Goal: Transaction & Acquisition: Subscribe to service/newsletter

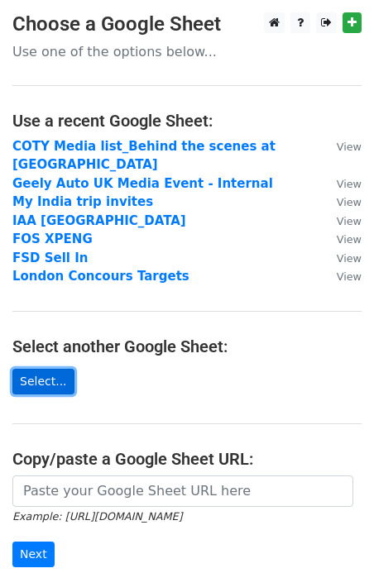
click at [51, 369] on link "Select..." at bounding box center [43, 382] width 62 height 26
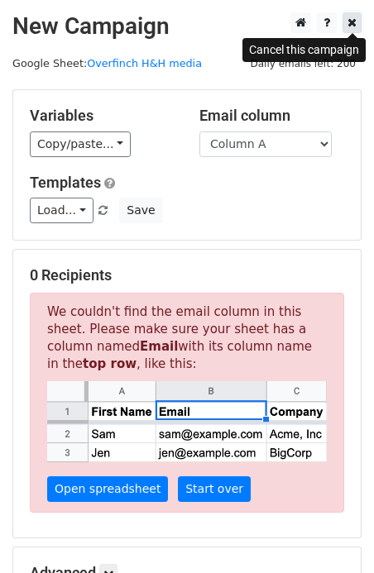
click at [354, 25] on icon at bounding box center [351, 23] width 9 height 12
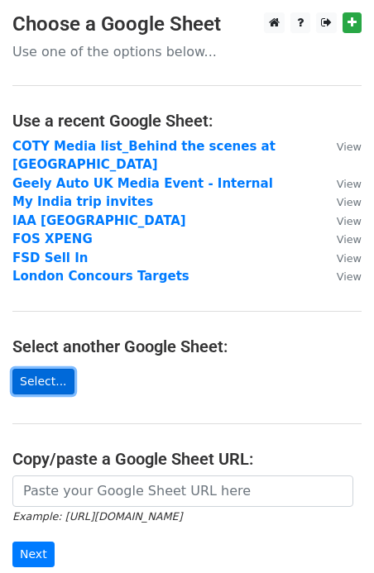
click at [28, 369] on link "Select..." at bounding box center [43, 382] width 62 height 26
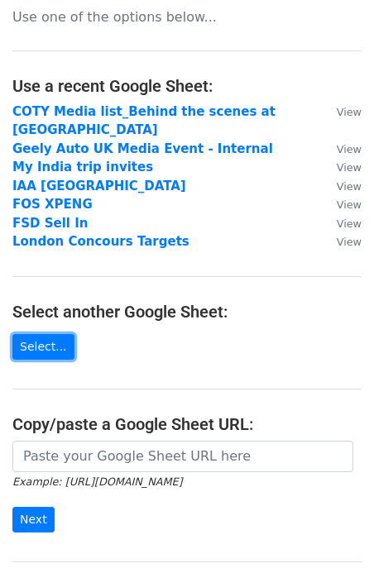
scroll to position [79, 0]
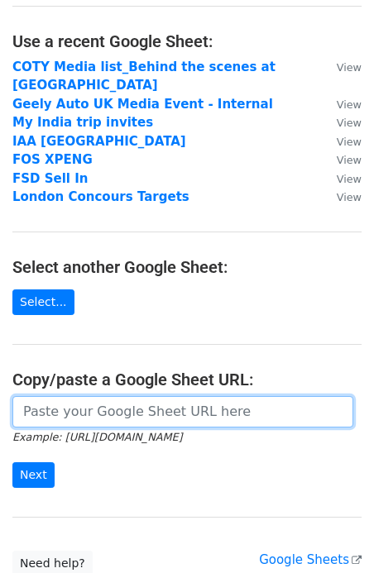
click at [103, 396] on input "url" at bounding box center [182, 411] width 341 height 31
paste input "https://docs.google.com/spreadsheets/d/1dn1aqhLHIw8bOvSd0c3xHCpy91yAj5PG/edit?g…"
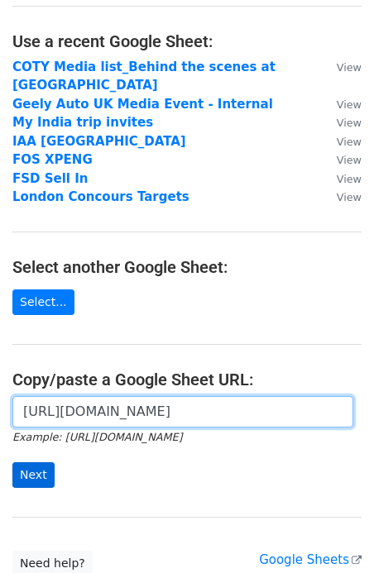
type input "https://docs.google.com/spreadsheets/d/1dn1aqhLHIw8bOvSd0c3xHCpy91yAj5PG/edit?g…"
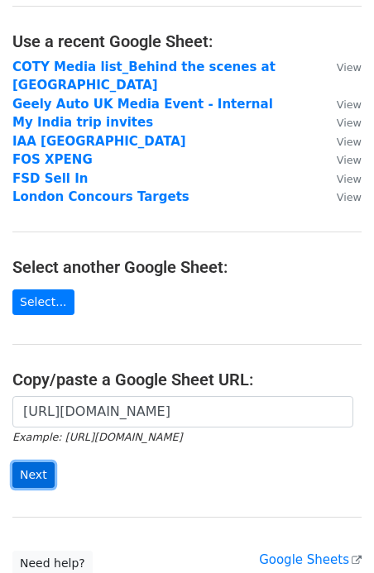
click at [40, 462] on input "Next" at bounding box center [33, 475] width 42 height 26
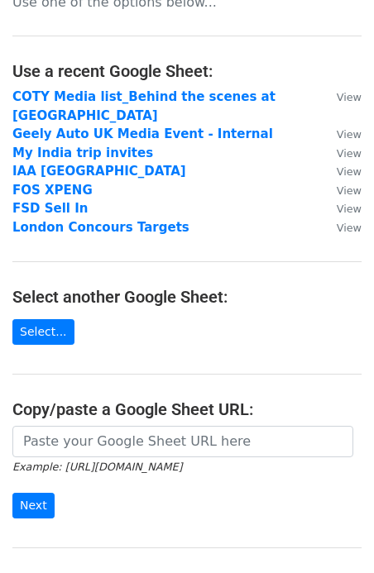
scroll to position [189, 0]
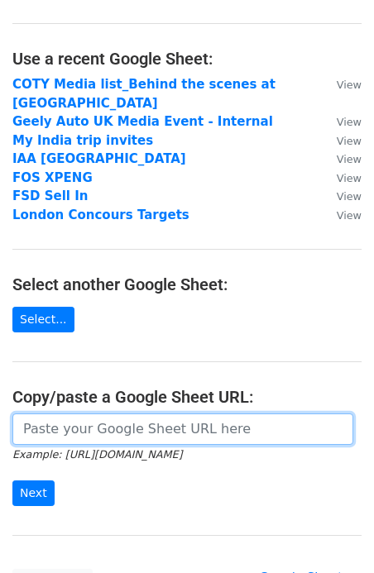
click at [73, 414] on input "url" at bounding box center [182, 429] width 341 height 31
paste input "https://docs.google.com/spreadsheets/d/1dn1aqhLHIw8bOvSd0c3xHCpy91yAj5PG/edit?g…"
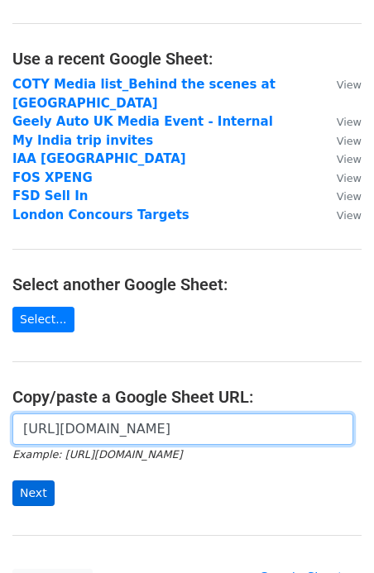
type input "https://docs.google.com/spreadsheets/d/1dn1aqhLHIw8bOvSd0c3xHCpy91yAj5PG/edit?g…"
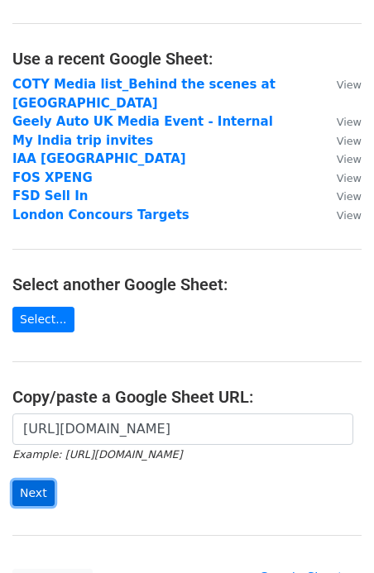
click at [36, 481] on input "Next" at bounding box center [33, 494] width 42 height 26
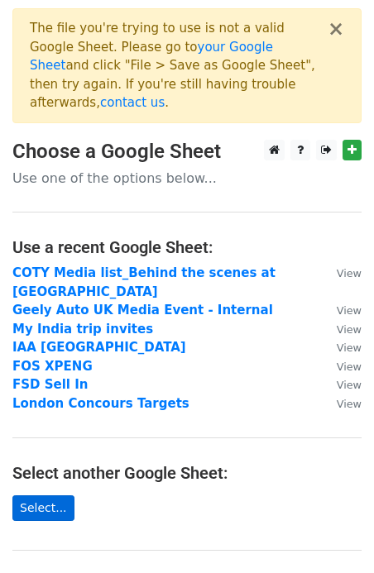
scroll to position [184, 0]
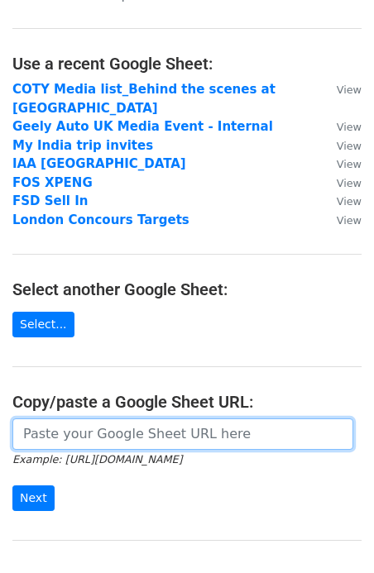
click at [69, 419] on input "url" at bounding box center [182, 434] width 341 height 31
paste input "https://docs.google.com/spreadsheets/d/1nF7VkwNrX4DuyGp_ieMS7MpvQHjmh_lrvNrSe7e…"
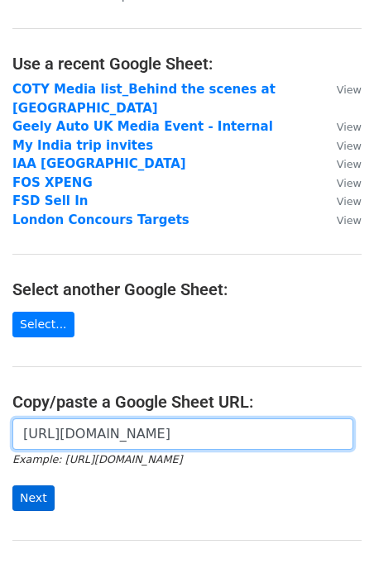
type input "https://docs.google.com/spreadsheets/d/1nF7VkwNrX4DuyGp_ieMS7MpvQHjmh_lrvNrSe7e…"
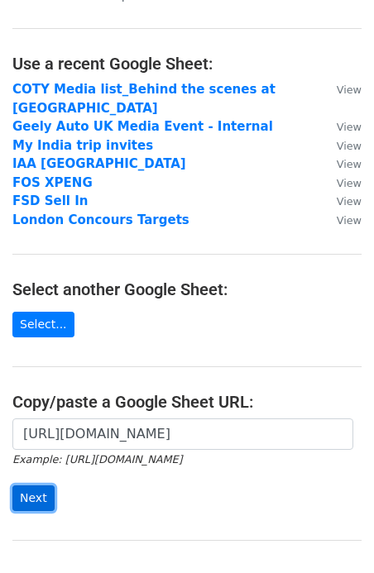
click at [26, 486] on input "Next" at bounding box center [33, 499] width 42 height 26
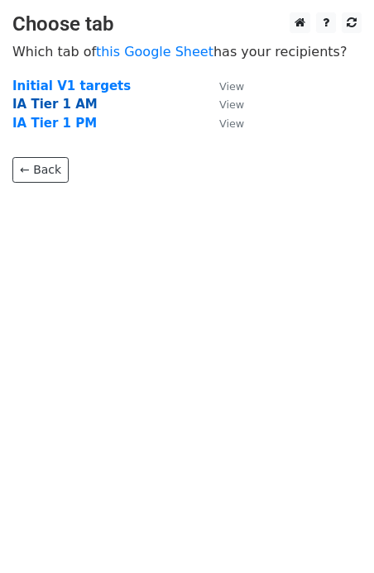
click at [44, 109] on strong "IA Tier 1 AM" at bounding box center [54, 104] width 85 height 15
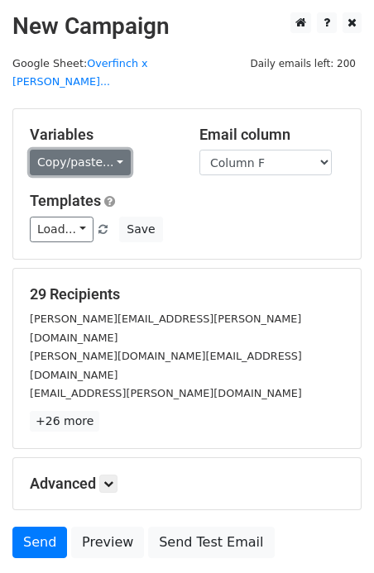
click at [82, 151] on link "Copy/paste..." at bounding box center [80, 163] width 101 height 26
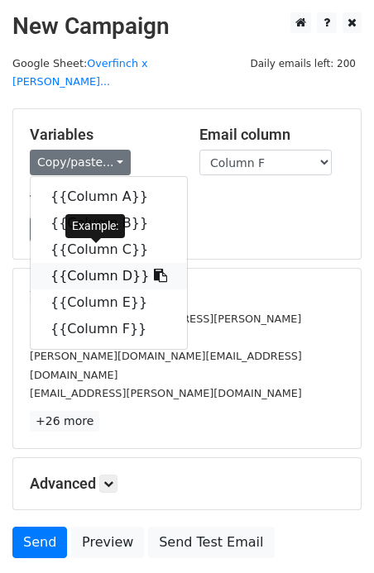
click at [83, 263] on link "{{Column D}}" at bounding box center [109, 276] width 156 height 26
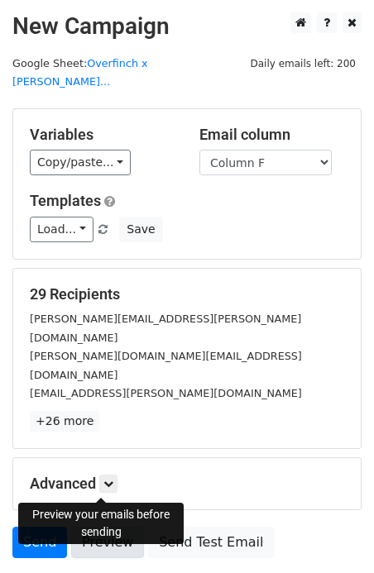
click at [100, 527] on link "Preview" at bounding box center [107, 542] width 73 height 31
click at [97, 527] on link "Preview" at bounding box center [107, 542] width 73 height 31
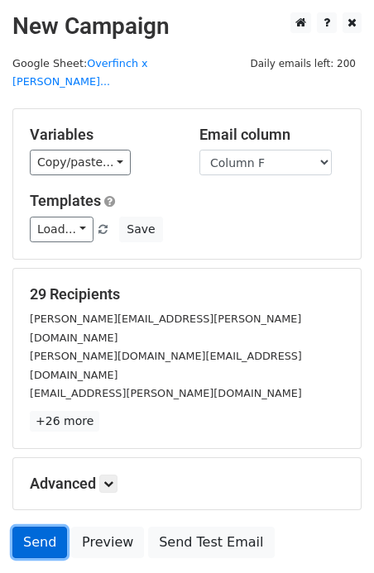
click at [41, 527] on link "Send" at bounding box center [39, 542] width 55 height 31
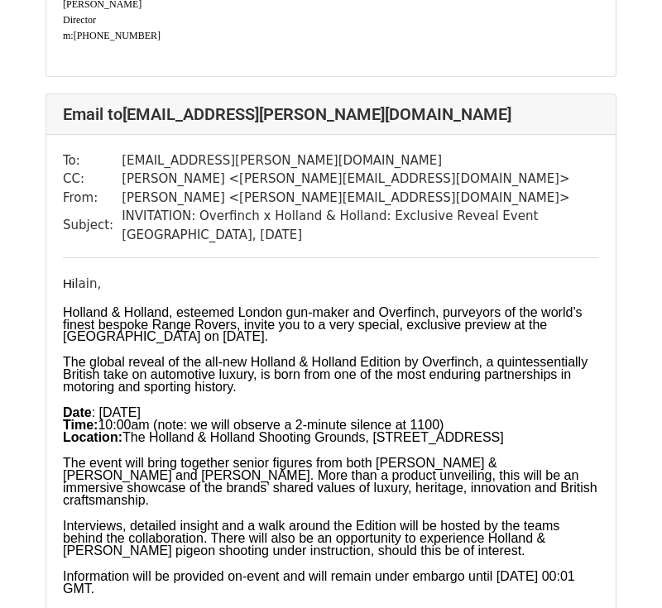
scroll to position [1664, 0]
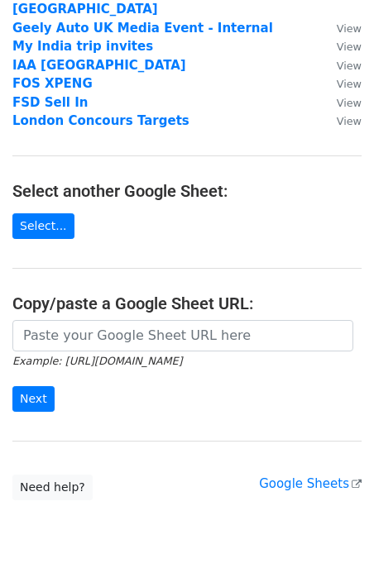
scroll to position [192, 0]
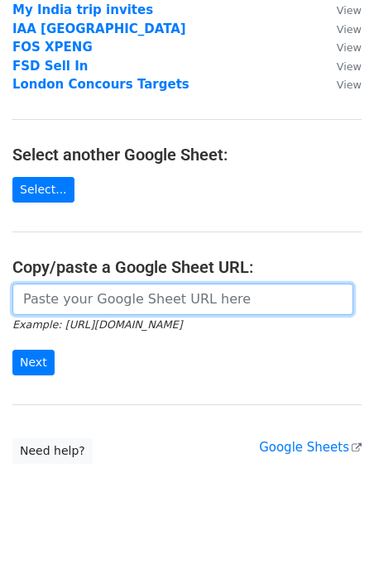
click at [80, 291] on input "url" at bounding box center [182, 299] width 341 height 31
paste input "[URL][DOMAIN_NAME]"
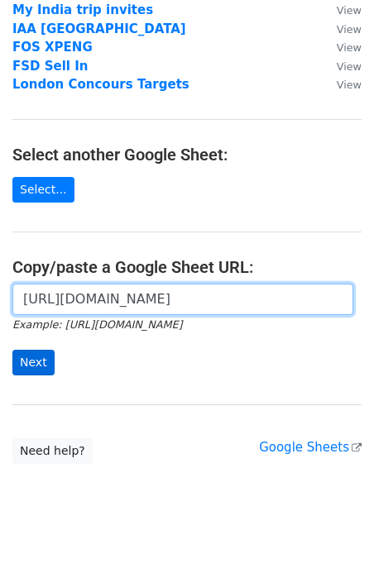
type input "[URL][DOMAIN_NAME]"
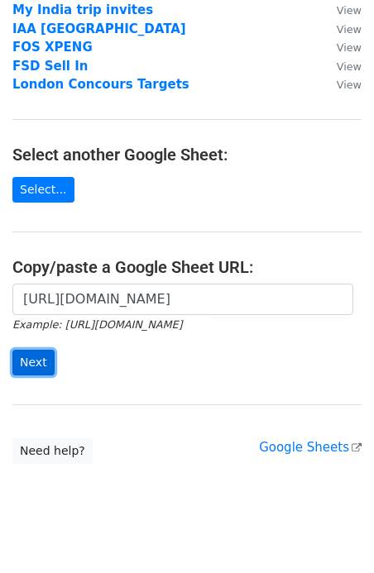
click at [26, 350] on input "Next" at bounding box center [33, 363] width 42 height 26
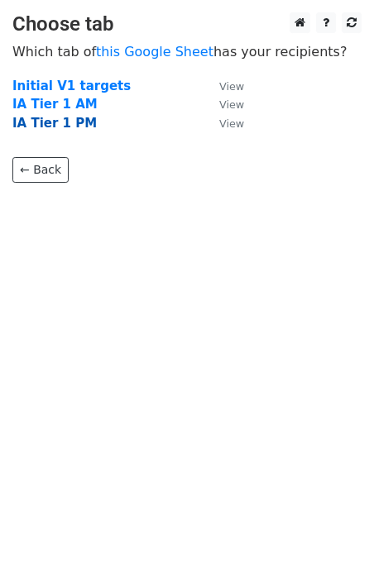
click at [58, 127] on strong "IA Tier 1 PM" at bounding box center [54, 123] width 84 height 15
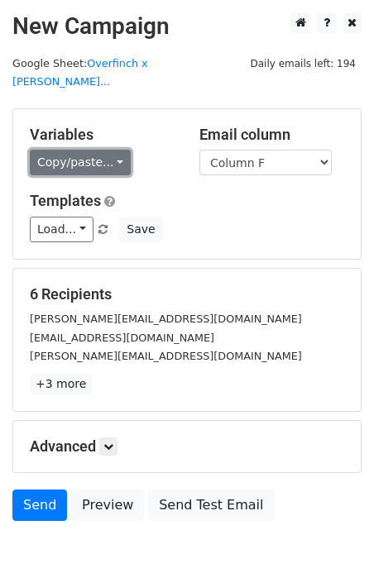
click at [85, 150] on link "Copy/paste..." at bounding box center [80, 163] width 101 height 26
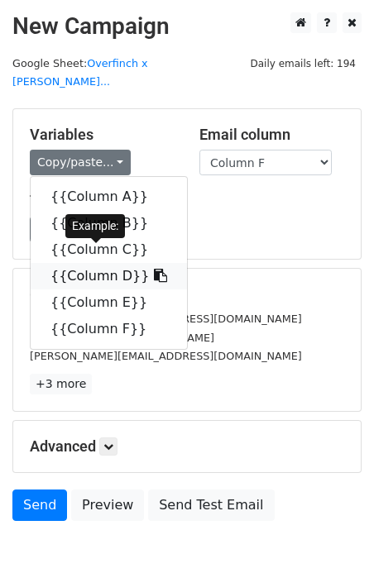
click at [92, 263] on link "{{Column D}}" at bounding box center [109, 276] width 156 height 26
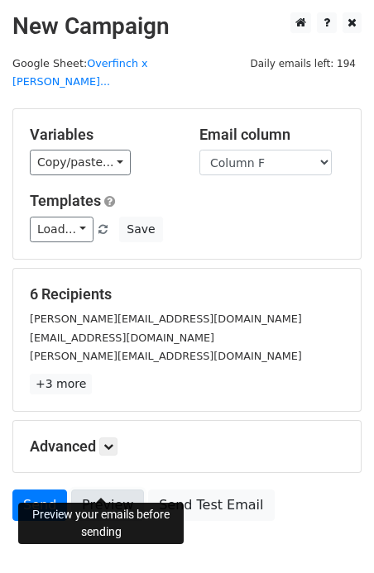
click at [121, 490] on link "Preview" at bounding box center [107, 505] width 73 height 31
click at [22, 490] on link "Send" at bounding box center [39, 505] width 55 height 31
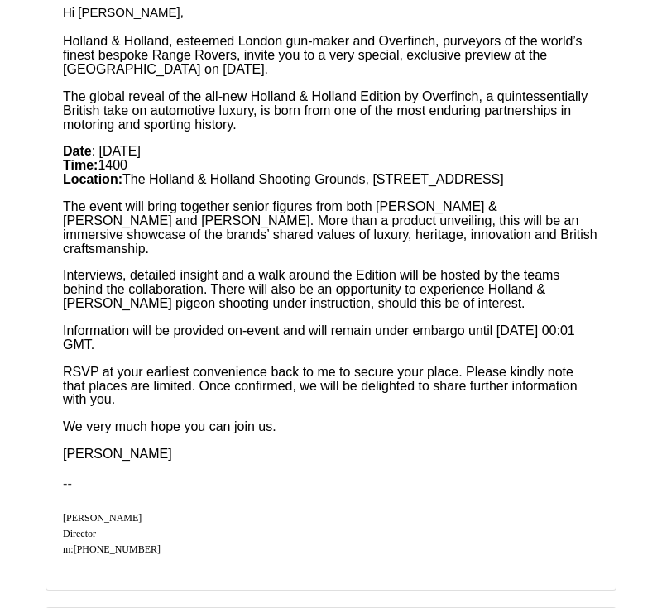
scroll to position [2213, 0]
